Goal: Task Accomplishment & Management: Use online tool/utility

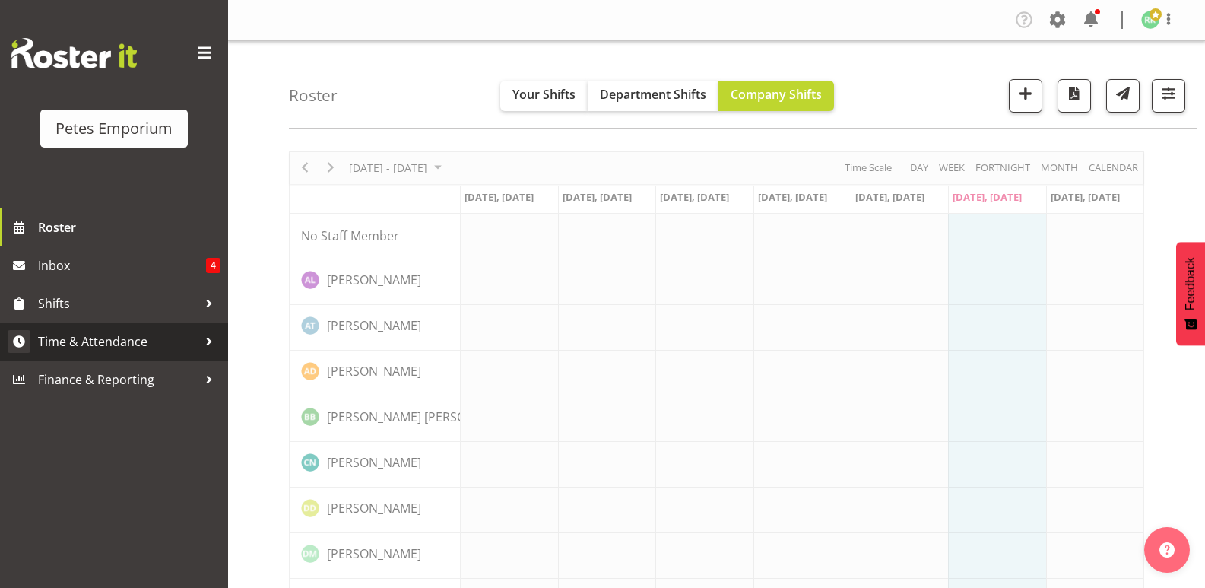
click at [131, 337] on span "Time & Attendance" at bounding box center [118, 341] width 160 height 23
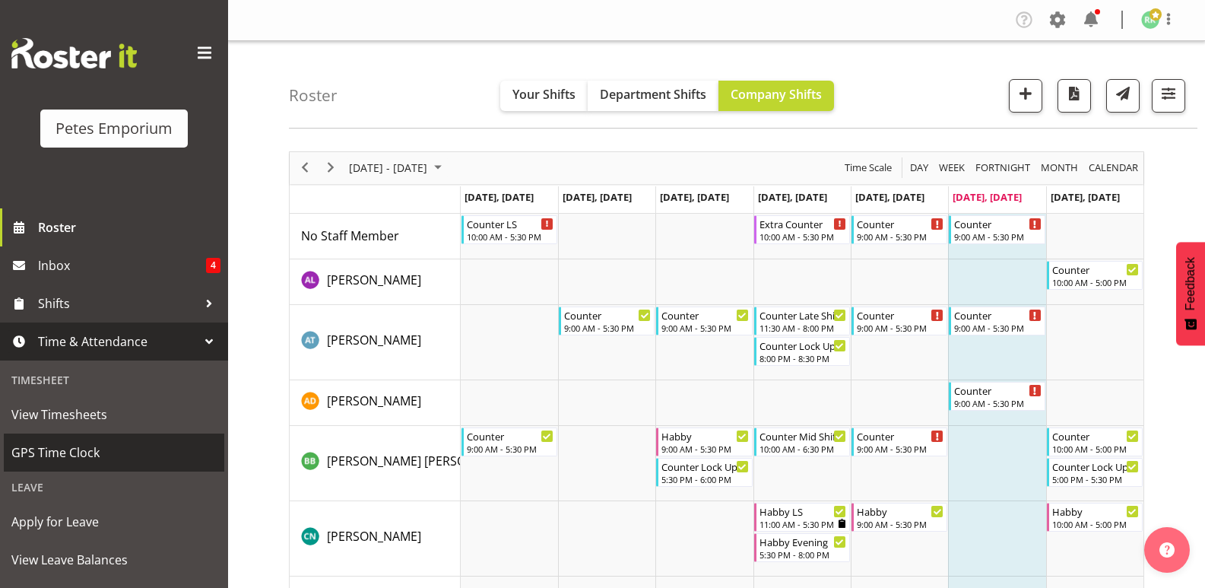
click at [85, 445] on span "GPS Time Clock" at bounding box center [113, 452] width 205 height 23
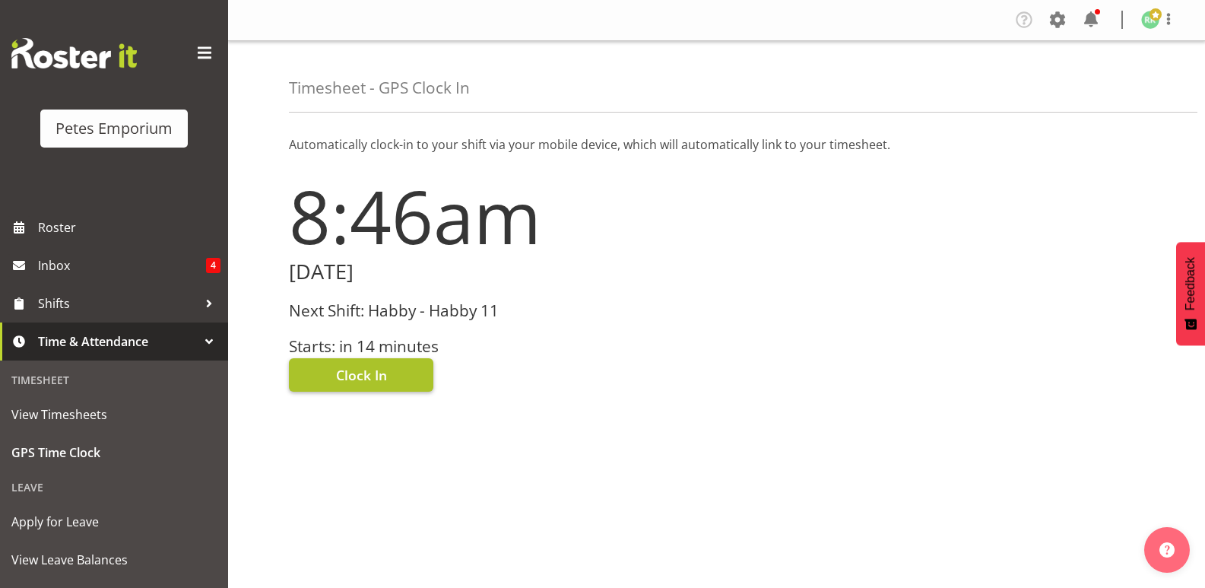
click at [384, 376] on span "Clock In" at bounding box center [361, 375] width 51 height 20
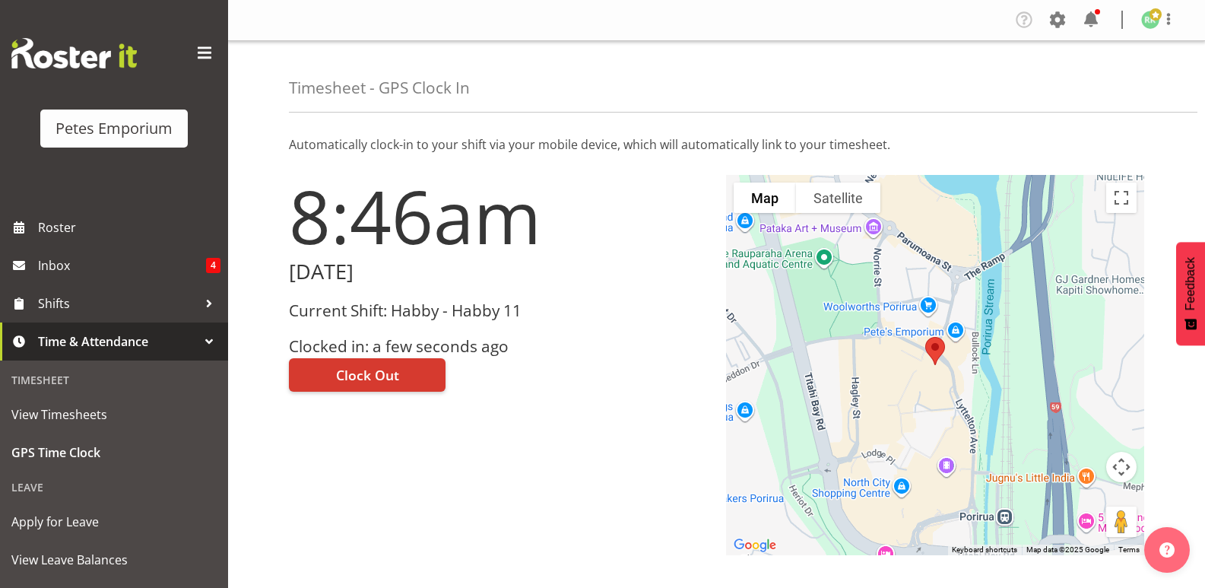
click at [1151, 20] on span at bounding box center [1155, 14] width 12 height 12
click at [1084, 90] on link "Log Out" at bounding box center [1104, 79] width 146 height 27
